Goal: Task Accomplishment & Management: Manage account settings

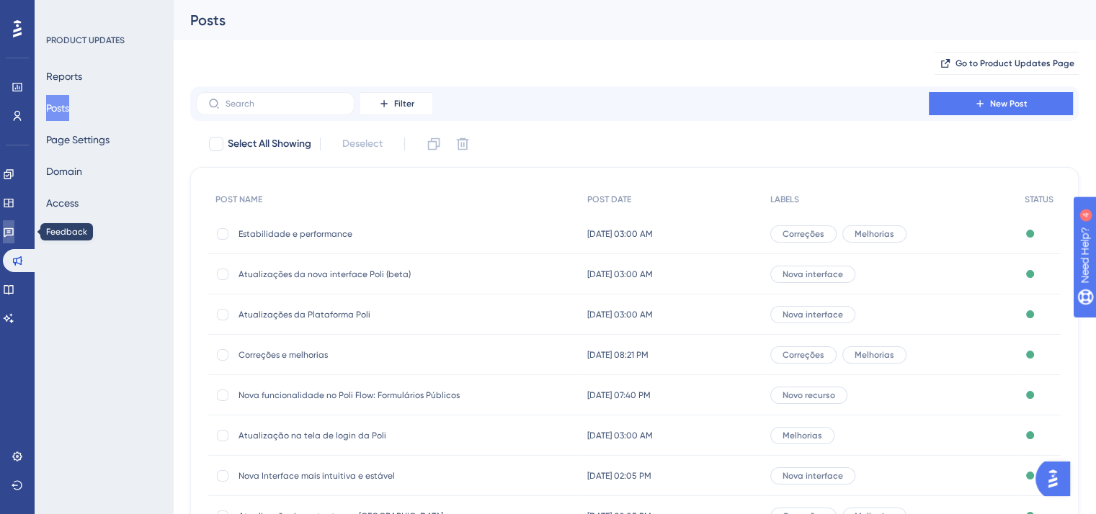
click at [14, 234] on icon at bounding box center [9, 232] width 12 height 12
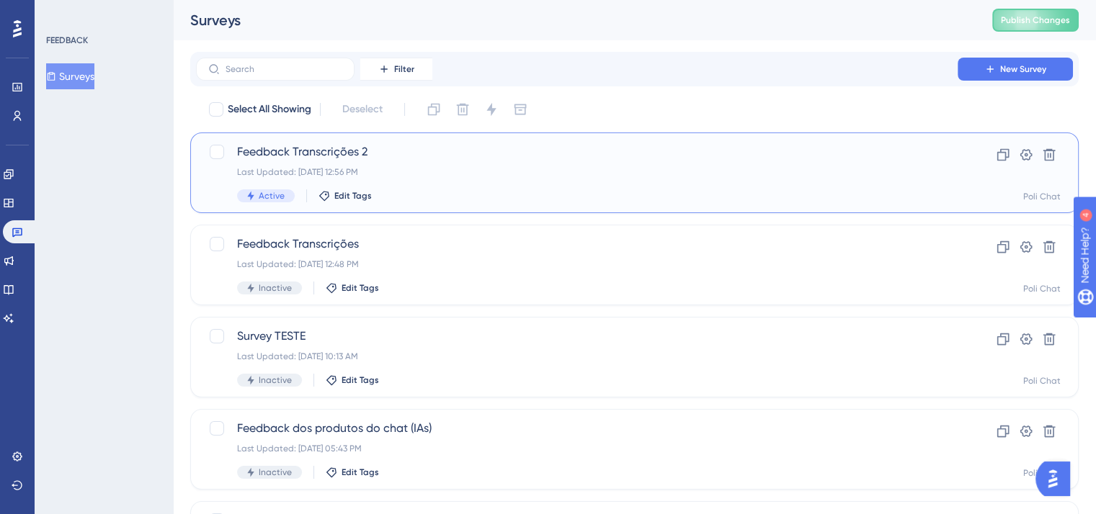
click at [517, 166] on div "Last Updated: [DATE] 12:56 PM" at bounding box center [577, 172] width 680 height 12
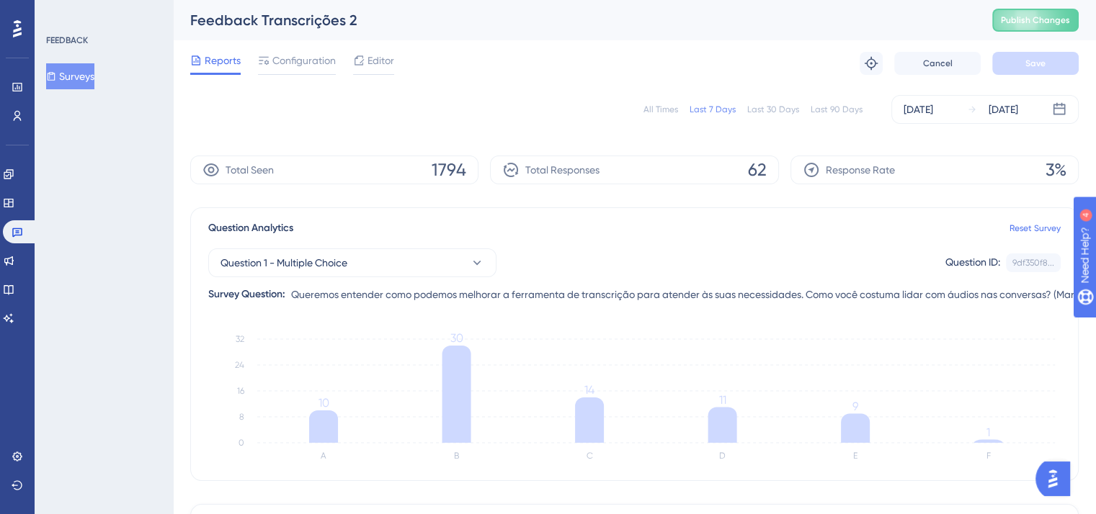
click at [296, 78] on div "Reports Configuration Editor Troubleshoot Cancel Save" at bounding box center [634, 63] width 888 height 46
click at [306, 63] on span "Configuration" at bounding box center [303, 60] width 63 height 17
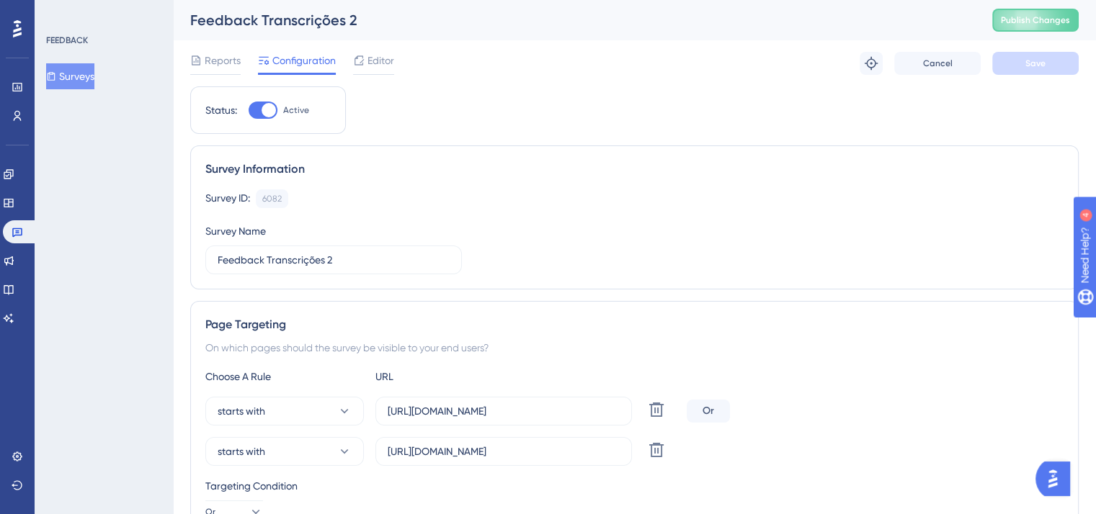
click at [267, 107] on div at bounding box center [269, 110] width 14 height 14
click at [249, 110] on input "Active" at bounding box center [248, 110] width 1 height 1
checkbox input "false"
click at [1056, 71] on button "Save" at bounding box center [1035, 63] width 86 height 23
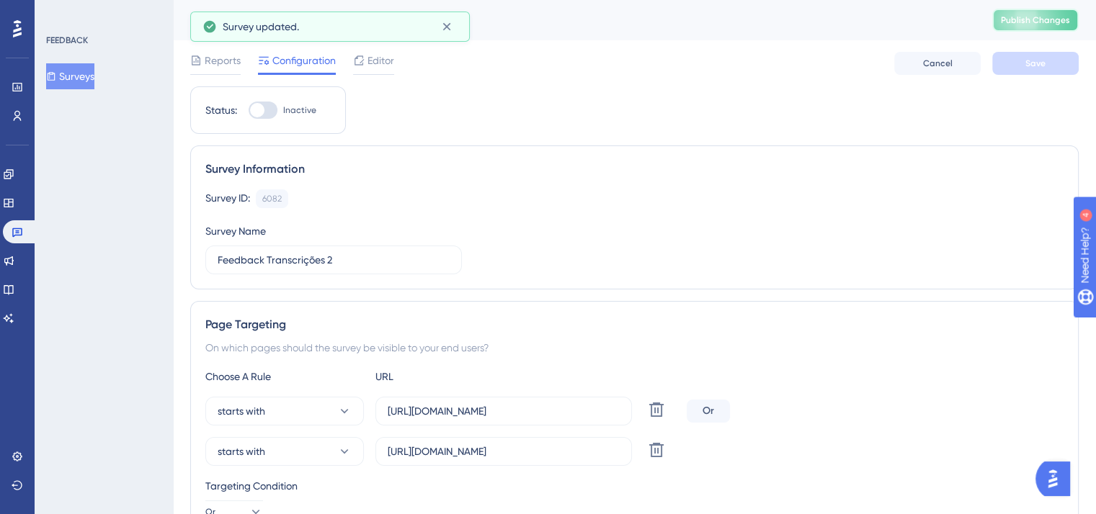
click at [1070, 14] on span "Publish Changes" at bounding box center [1035, 20] width 69 height 12
